Goal: Navigation & Orientation: Find specific page/section

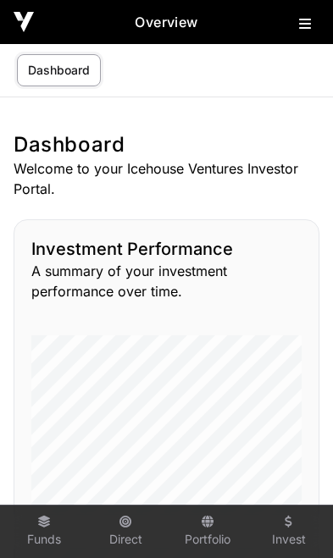
click at [303, 23] on icon at bounding box center [305, 24] width 12 height 14
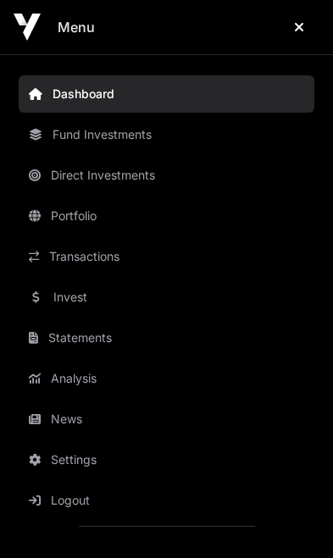
click at [79, 421] on link "News" at bounding box center [166, 418] width 295 height 37
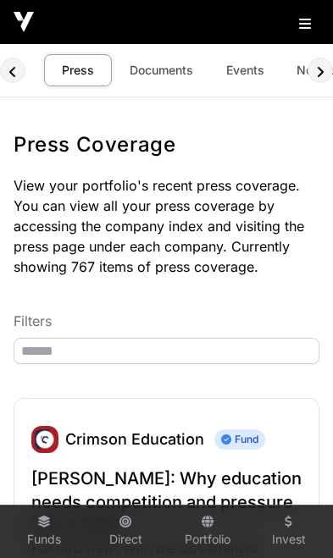
click at [238, 73] on link "Events" at bounding box center [245, 70] width 68 height 32
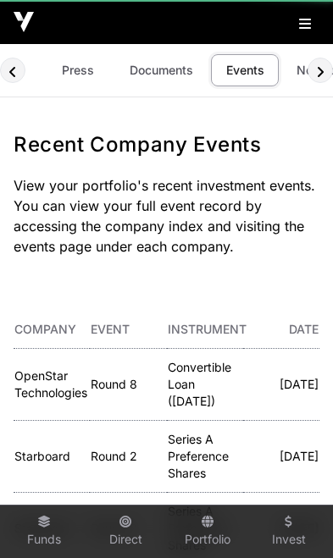
scroll to position [0, 100]
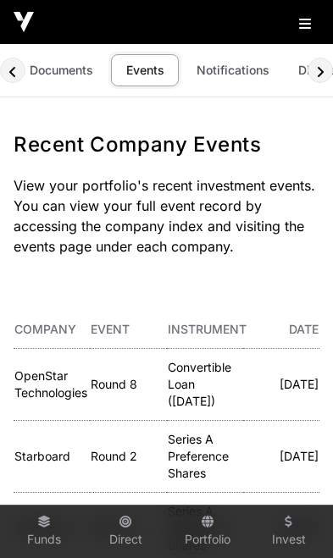
click at [70, 72] on link "Documents" at bounding box center [62, 70] width 86 height 32
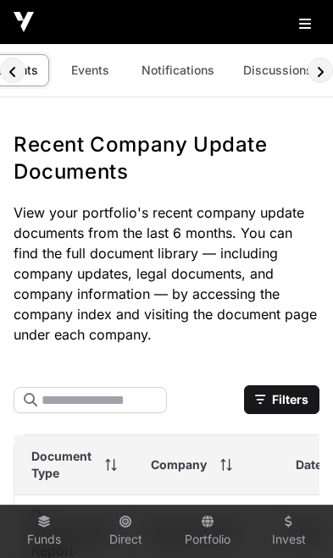
scroll to position [0, 155]
click at [262, 75] on link "Discussions" at bounding box center [277, 70] width 91 height 32
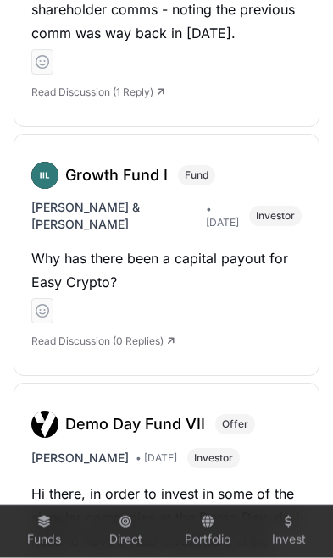
scroll to position [623, 0]
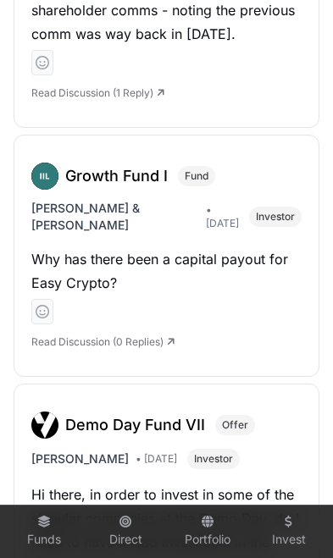
click at [78, 175] on h3 "Growth Fund I" at bounding box center [116, 176] width 102 height 24
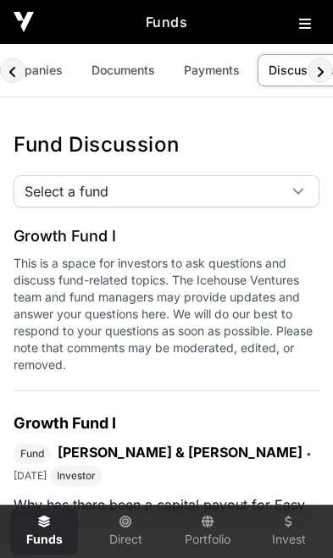
click at [290, 189] on div at bounding box center [298, 191] width 41 height 30
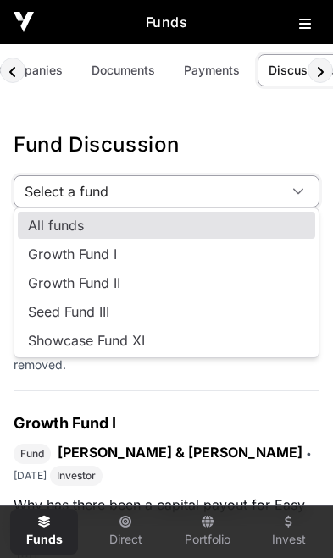
click at [47, 232] on span "All funds" at bounding box center [56, 225] width 56 height 14
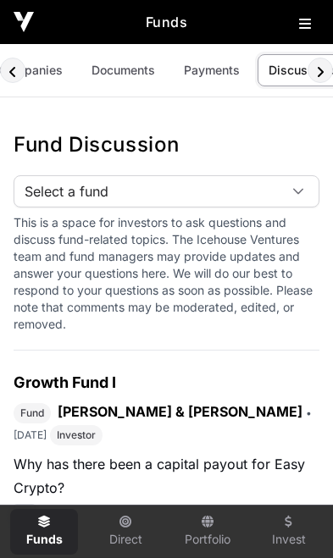
click at [295, 77] on link "Discussions" at bounding box center [302, 70] width 91 height 32
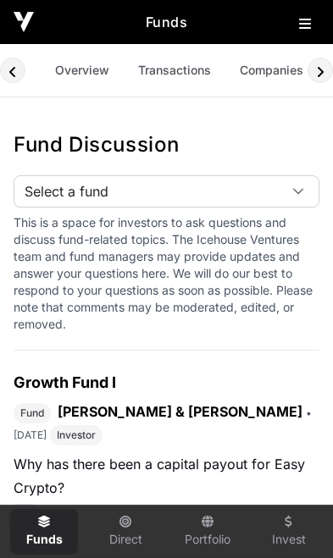
scroll to position [0, 240]
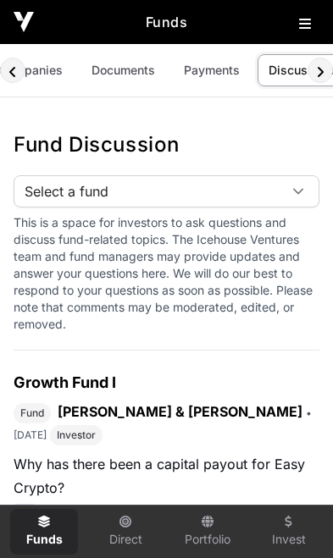
click at [276, 188] on span "Select a fund" at bounding box center [145, 191] width 263 height 30
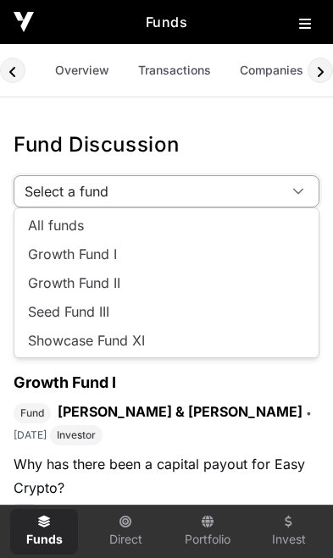
scroll to position [0, 0]
click at [64, 71] on link "Overview" at bounding box center [82, 70] width 76 height 32
